Goal: Browse casually

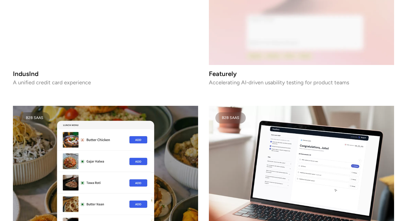
scroll to position [1014, 0]
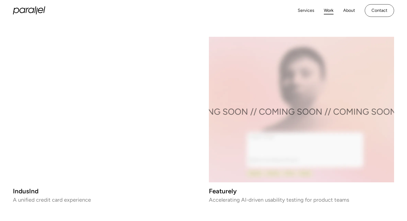
scroll to position [877, 0]
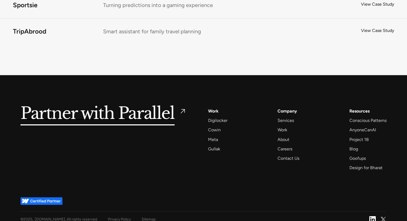
scroll to position [0, 0]
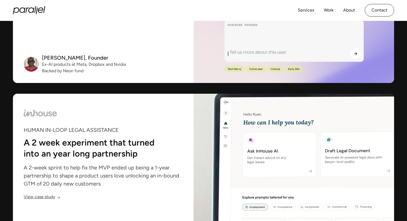
scroll to position [669, 0]
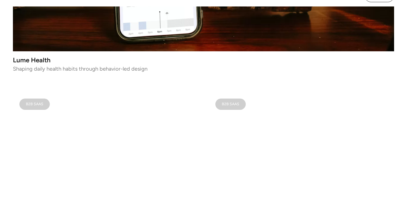
scroll to position [301, 0]
